Goal: Communication & Community: Answer question/provide support

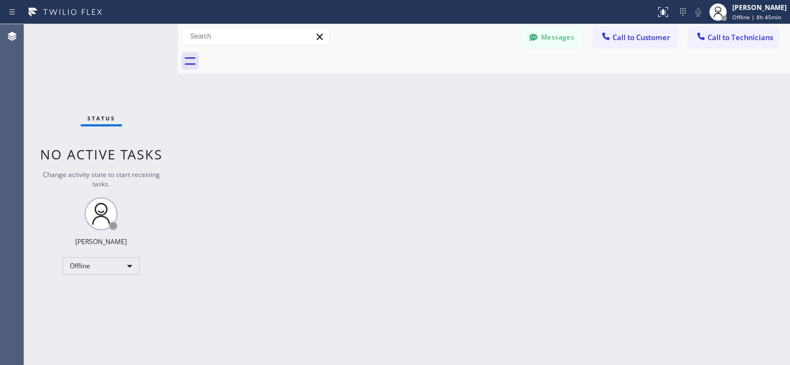
click at [567, 49] on div at bounding box center [496, 61] width 588 height 25
click at [557, 40] on button "Messages" at bounding box center [552, 37] width 60 height 21
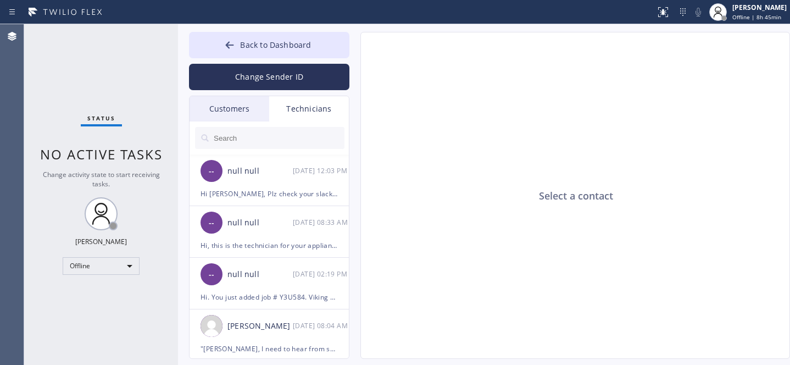
click at [220, 110] on div "Customers" at bounding box center [230, 108] width 80 height 25
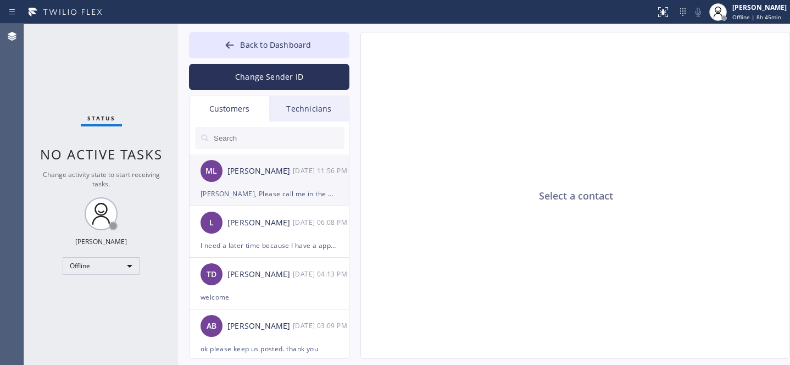
click at [266, 190] on div "[PERSON_NAME], Please call me in the morning. I didn't hear back from you . I d…" at bounding box center [269, 193] width 137 height 13
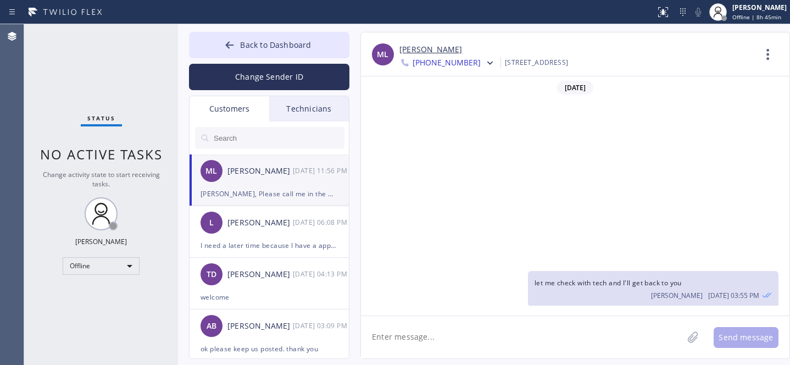
scroll to position [154, 0]
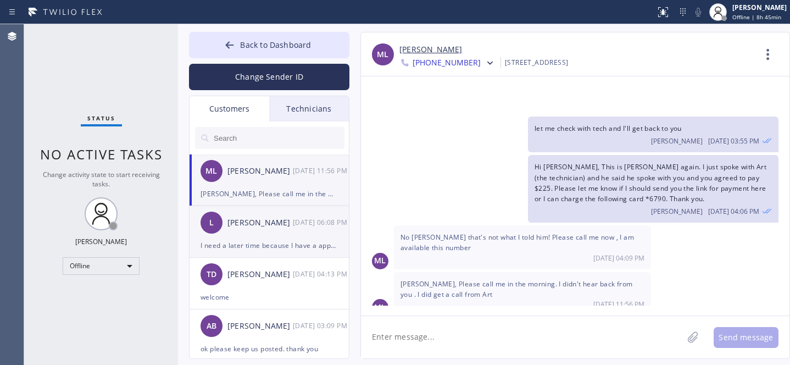
click at [242, 231] on div "L [PERSON_NAME] [DATE] 06:08 PM" at bounding box center [270, 222] width 161 height 33
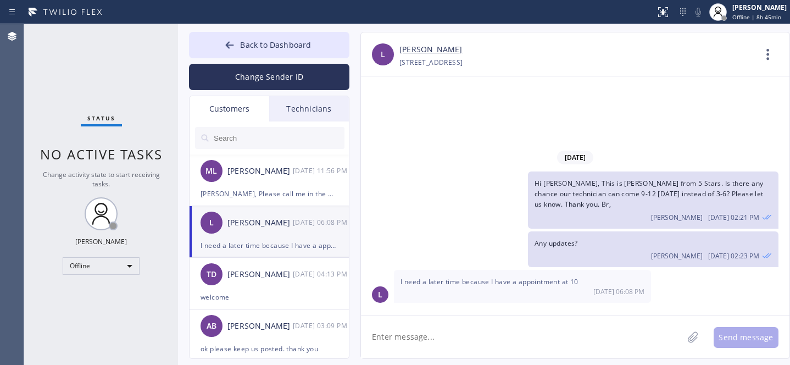
scroll to position [0, 0]
click at [243, 41] on span "Back to Dashboard" at bounding box center [275, 45] width 71 height 10
